Goal: Task Accomplishment & Management: Use online tool/utility

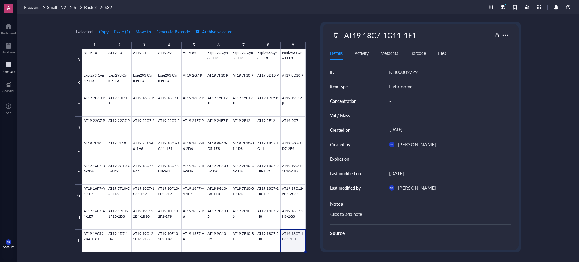
click at [280, 24] on div "1 selected: Copy Paste ( 1 ) Move to Generate Barcode Archive selected 1 2 3 4 …" at bounding box center [190, 137] width 231 height 231
click at [59, 8] on span "Small LN2" at bounding box center [56, 7] width 19 height 6
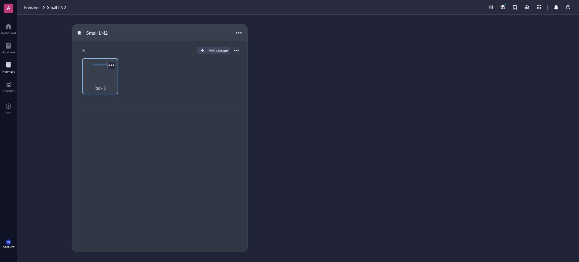
click at [104, 73] on div "Rack 3" at bounding box center [100, 76] width 36 height 36
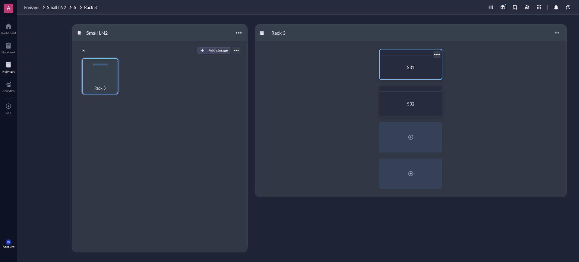
click at [410, 63] on div "S31" at bounding box center [410, 67] width 57 height 19
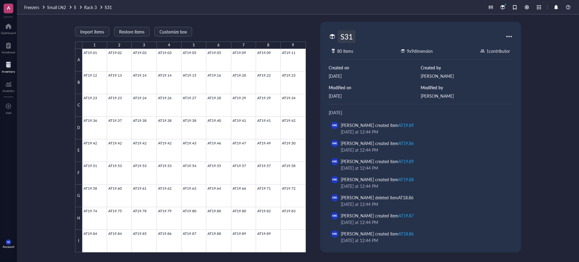
click at [346, 33] on div "S31" at bounding box center [347, 36] width 18 height 13
type input "S31 (AT19 Hybridomas)"
click at [93, 6] on span "Rack 3" at bounding box center [90, 7] width 13 height 6
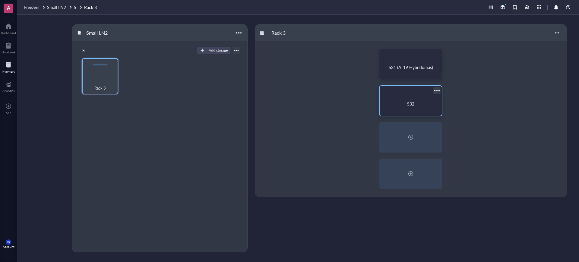
click at [405, 97] on div "S32" at bounding box center [410, 103] width 57 height 19
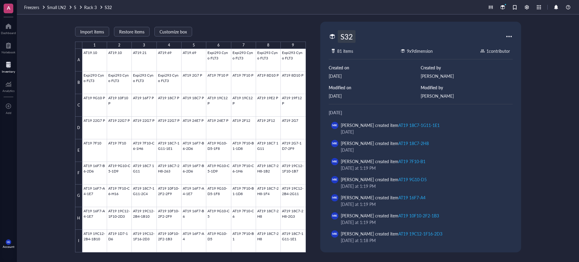
click at [349, 36] on div "S32" at bounding box center [347, 36] width 18 height 13
type input "S32 (AT19 Hybridomas)"
click at [91, 9] on span "Rack 3" at bounding box center [90, 7] width 13 height 6
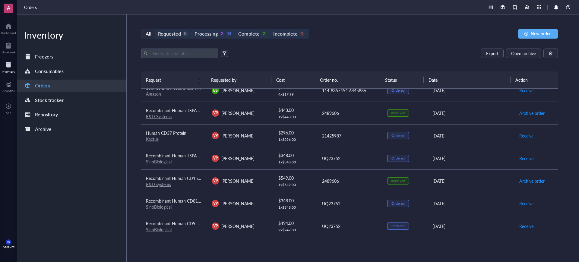
scroll to position [78, 0]
click at [521, 110] on span "Archive order" at bounding box center [532, 112] width 25 height 7
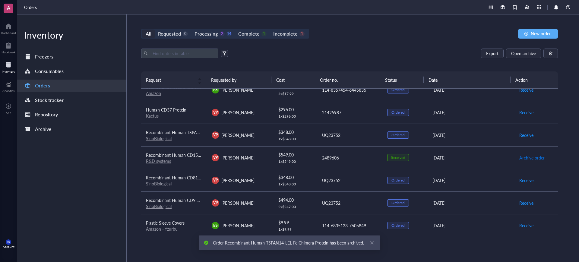
click at [527, 159] on span "Archive order" at bounding box center [532, 158] width 25 height 7
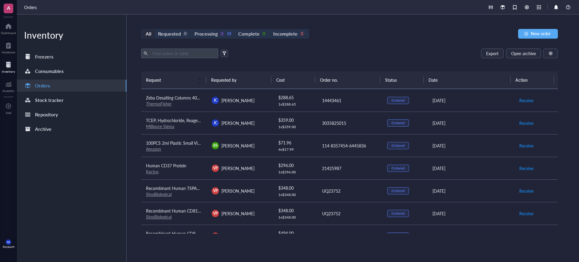
scroll to position [0, 0]
